Goal: Information Seeking & Learning: Learn about a topic

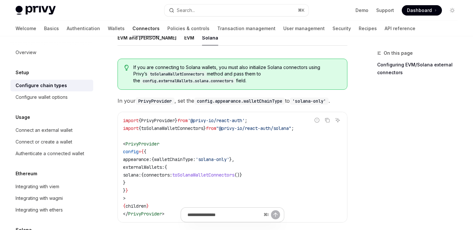
click at [281, 151] on code "import { PrivyProvider } from '@privy-io/react-auth' ; import { toSolanaWalletC…" at bounding box center [232, 167] width 219 height 101
drag, startPoint x: 265, startPoint y: 158, endPoint x: 134, endPoint y: 159, distance: 131.1
click at [134, 159] on code "import { PrivyProvider } from '@privy-io/react-auth' ; import { toSolanaWalletC…" at bounding box center [232, 167] width 219 height 101
copy span "appearance: { walletChainType: 'solana-only' },"
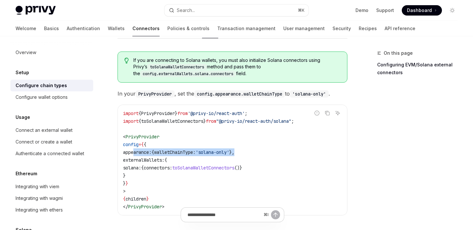
scroll to position [118, 0]
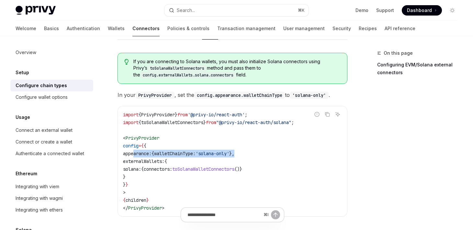
drag, startPoint x: 147, startPoint y: 173, endPoint x: 135, endPoint y: 164, distance: 15.7
click at [135, 164] on code "import { PrivyProvider } from '@privy-io/react-auth' ; import { toSolanaWalletC…" at bounding box center [232, 161] width 219 height 101
copy code "externalWallets: { solana: { connectors: toSolanaWalletConnectors ()} }"
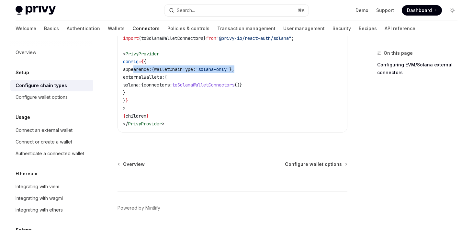
scroll to position [203, 0]
click at [305, 165] on span "Configure wallet options" at bounding box center [313, 164] width 57 height 6
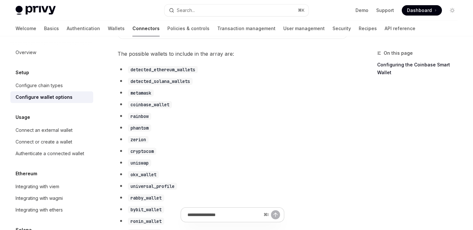
scroll to position [345, 0]
click at [176, 84] on code "detected_solana_wallets" at bounding box center [160, 80] width 65 height 7
copy code "detected_solana_wallets"
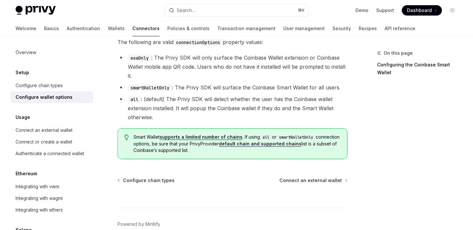
scroll to position [993, 0]
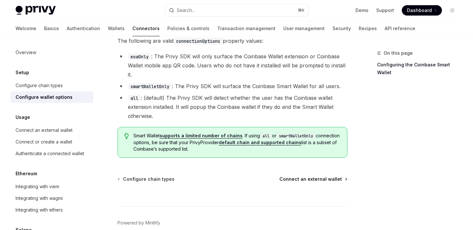
click at [328, 176] on span "Connect an external wallet" at bounding box center [310, 179] width 62 height 6
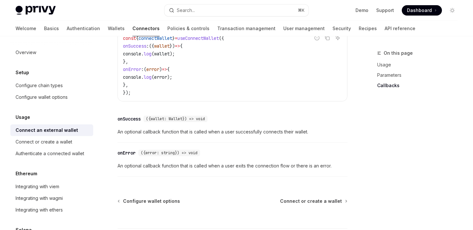
scroll to position [438, 0]
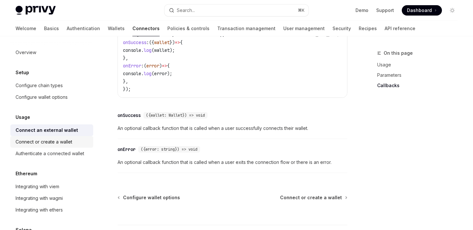
click at [68, 143] on div "Connect or create a wallet" at bounding box center [44, 142] width 57 height 8
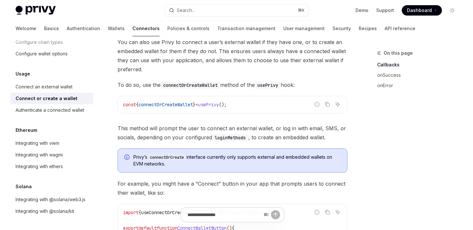
scroll to position [68, 0]
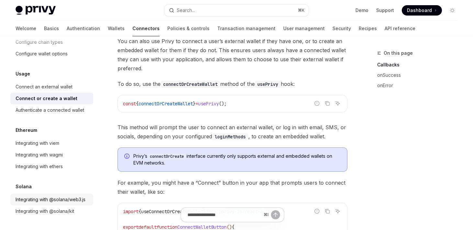
click at [48, 201] on div "Integrating with @solana/web3.js" at bounding box center [51, 199] width 70 height 8
type textarea "*"
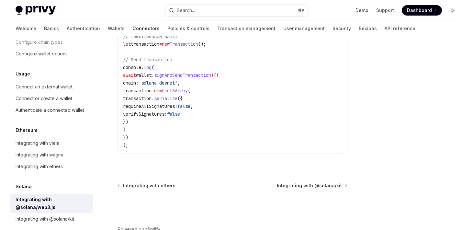
scroll to position [261, 0]
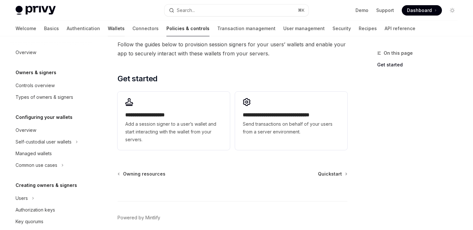
scroll to position [191, 0]
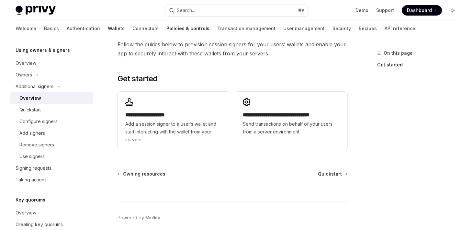
click at [108, 29] on link "Wallets" at bounding box center [116, 29] width 17 height 16
type textarea "*"
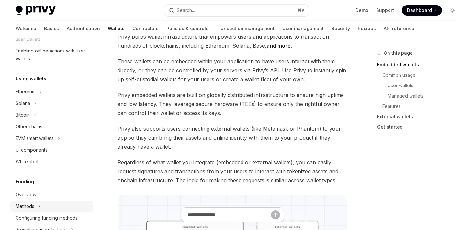
scroll to position [103, 0]
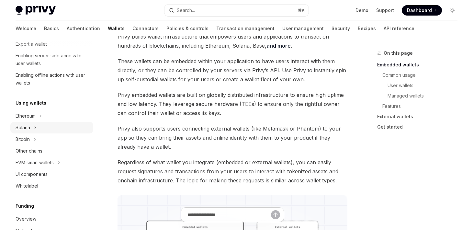
click at [27, 128] on div "Solana" at bounding box center [23, 128] width 15 height 8
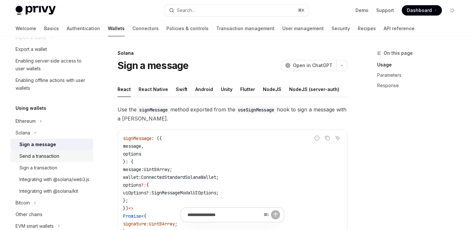
scroll to position [96, 0]
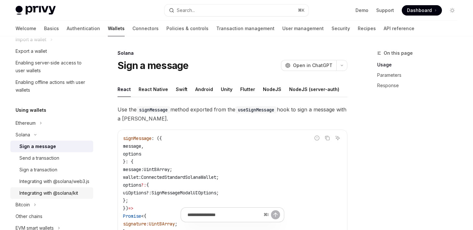
click at [63, 197] on div "Integrating with @solana/kit" at bounding box center [48, 193] width 59 height 8
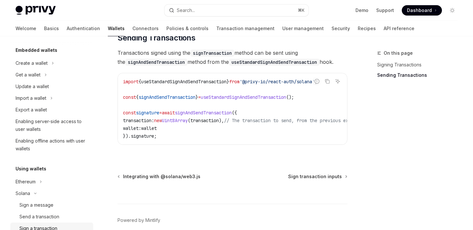
scroll to position [36, 0]
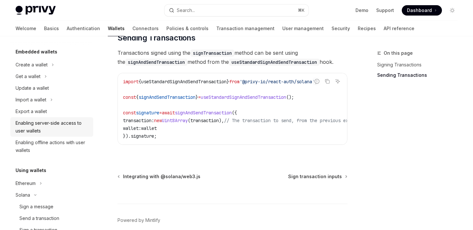
click at [56, 124] on div "Enabling server-side access to user wallets" at bounding box center [53, 127] width 74 height 16
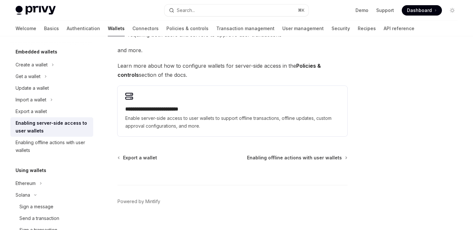
scroll to position [165, 0]
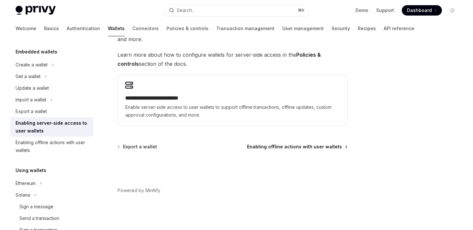
click at [266, 147] on span "Enabling offline actions with user wallets" at bounding box center [294, 146] width 95 height 6
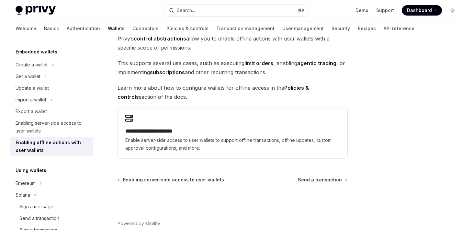
scroll to position [70, 0]
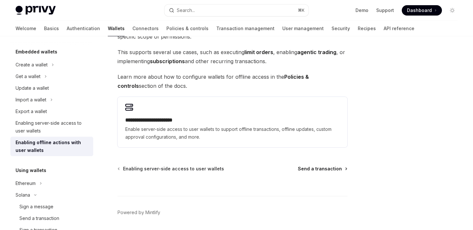
click at [313, 168] on span "Send a transaction" at bounding box center [320, 168] width 44 height 6
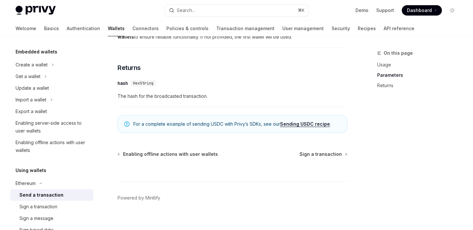
scroll to position [465, 0]
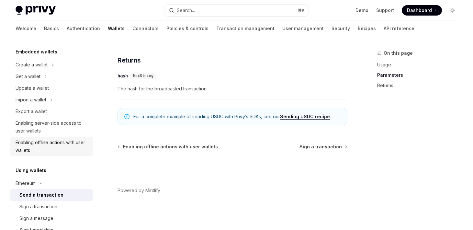
click at [74, 145] on div "Enabling offline actions with user wallets" at bounding box center [53, 147] width 74 height 16
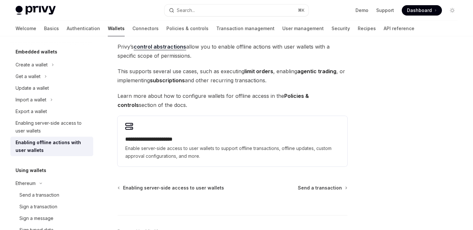
scroll to position [61, 0]
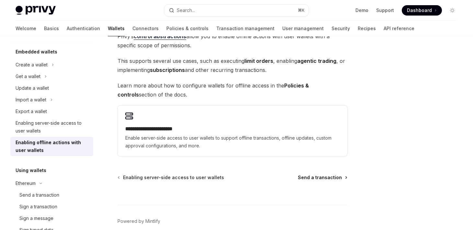
click at [318, 178] on span "Send a transaction" at bounding box center [320, 177] width 44 height 6
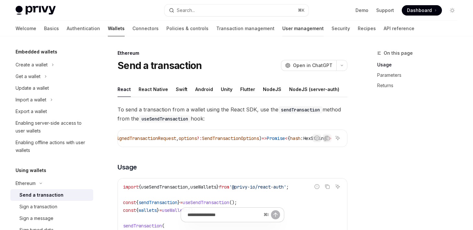
click at [282, 29] on link "User management" at bounding box center [302, 29] width 41 height 16
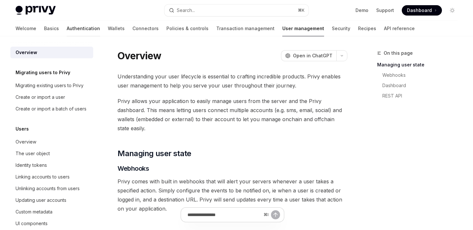
click at [67, 28] on link "Authentication" at bounding box center [83, 29] width 33 height 16
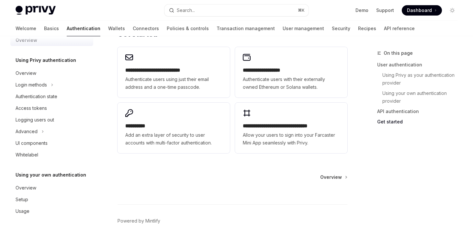
scroll to position [561, 0]
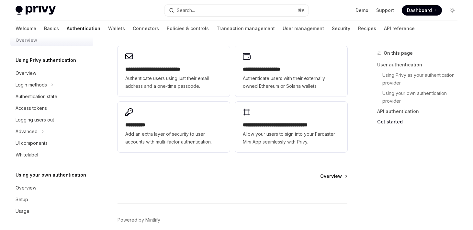
click at [329, 174] on span "Overview" at bounding box center [331, 176] width 22 height 6
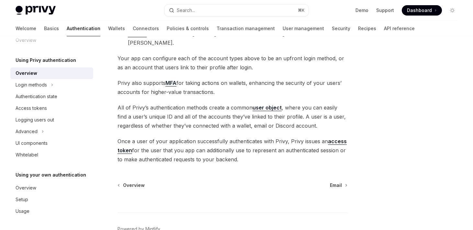
scroll to position [162, 0]
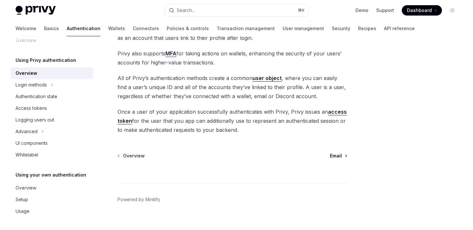
click at [339, 152] on span "Email" at bounding box center [336, 155] width 12 height 6
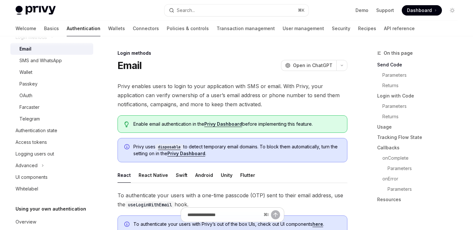
scroll to position [61, 0]
click at [48, 131] on div "Authentication state" at bounding box center [37, 130] width 42 height 8
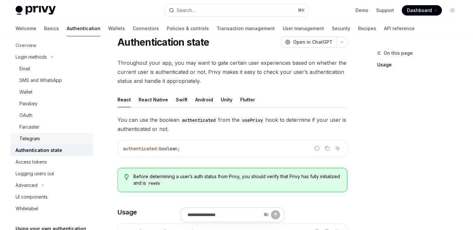
scroll to position [28, 0]
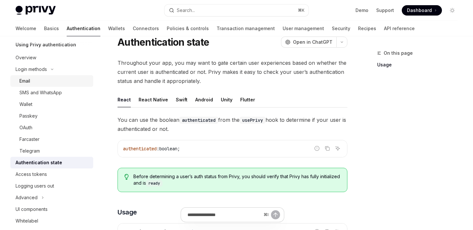
click at [31, 81] on div "Email" at bounding box center [54, 81] width 70 height 8
type textarea "*"
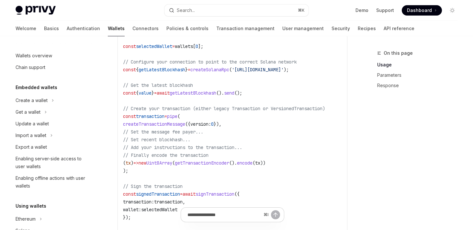
scroll to position [132, 0]
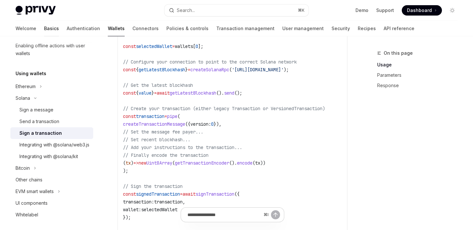
click at [44, 27] on link "Basics" at bounding box center [51, 29] width 15 height 16
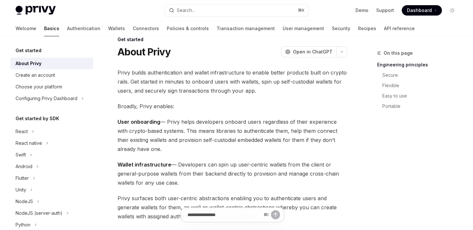
scroll to position [15, 0]
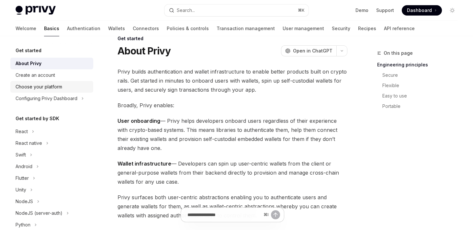
click at [64, 90] on div "Choose your platform" at bounding box center [53, 87] width 74 height 8
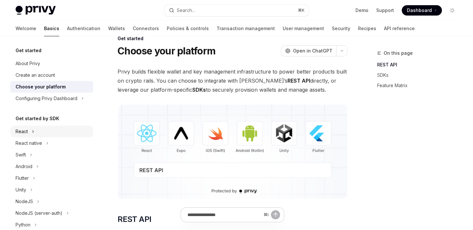
click at [39, 130] on button "React" at bounding box center [51, 132] width 83 height 12
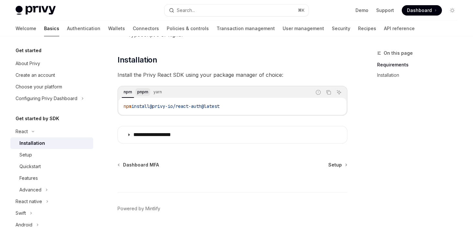
scroll to position [79, 0]
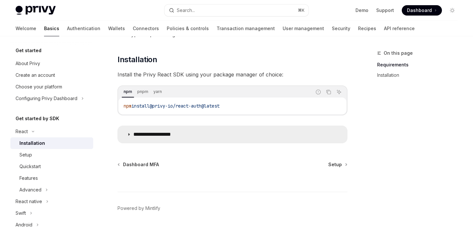
click at [129, 134] on icon at bounding box center [129, 134] width 4 height 4
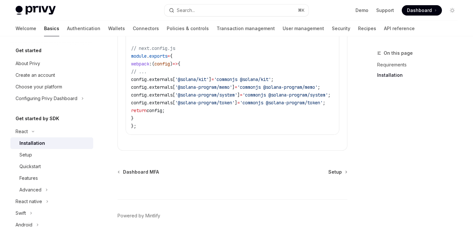
scroll to position [384, 0]
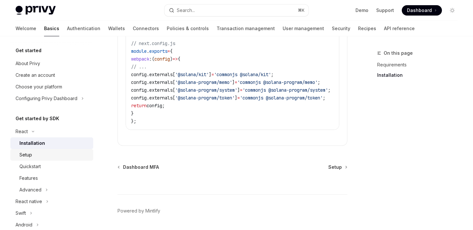
click at [31, 159] on link "Setup" at bounding box center [51, 155] width 83 height 12
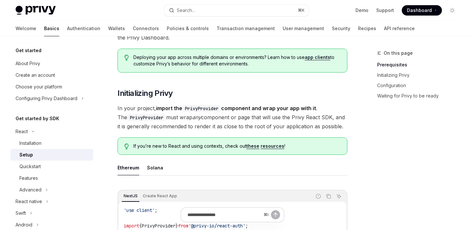
scroll to position [76, 0]
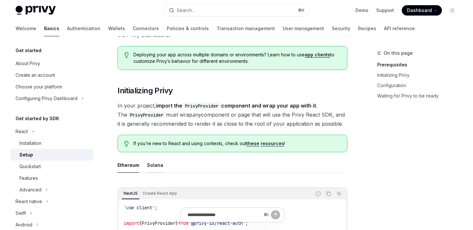
click at [153, 162] on div "Solana" at bounding box center [155, 164] width 16 height 15
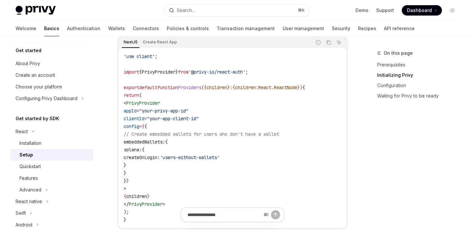
scroll to position [234, 0]
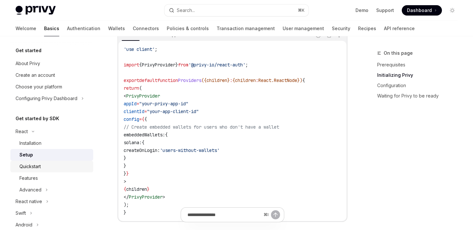
click at [39, 167] on div "Quickstart" at bounding box center [29, 166] width 21 height 8
type textarea "*"
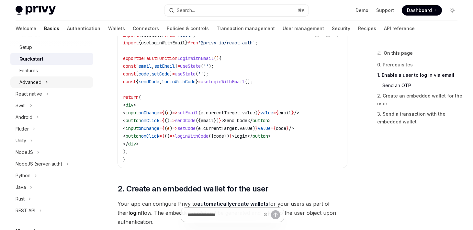
scroll to position [116, 0]
